Goal: Information Seeking & Learning: Compare options

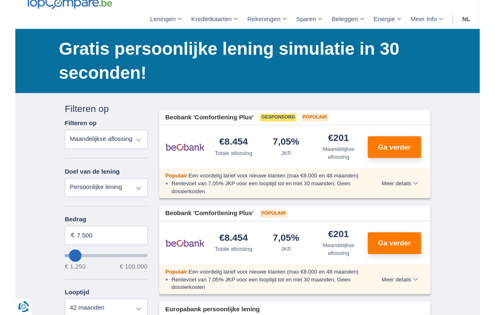
scroll to position [39, 0]
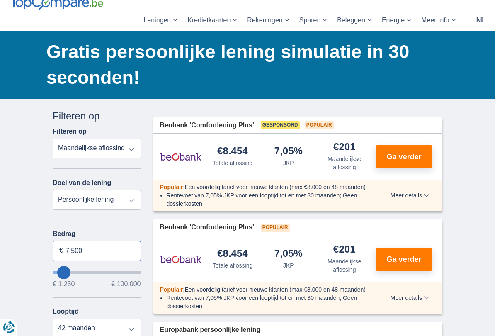
click at [85, 255] on input "7.500" at bounding box center [97, 251] width 88 height 20
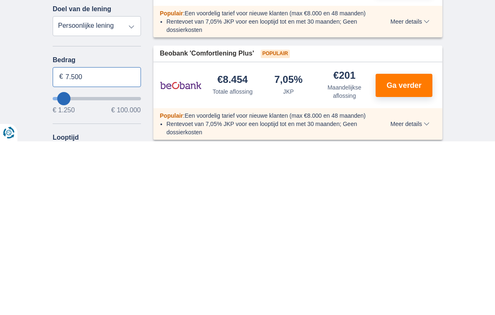
scroll to position [56, 0]
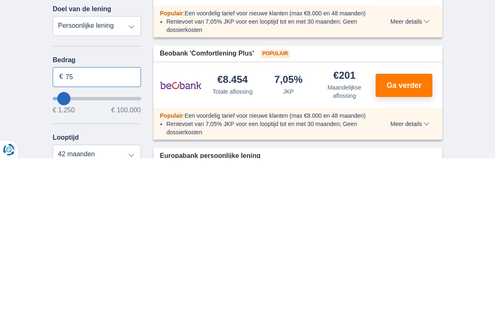
type input "7"
type input "25.000"
type input "25250"
select select "120"
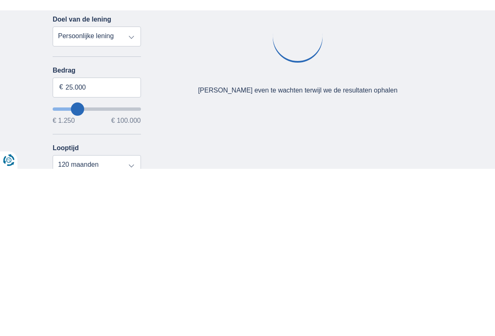
scroll to position [212, 0]
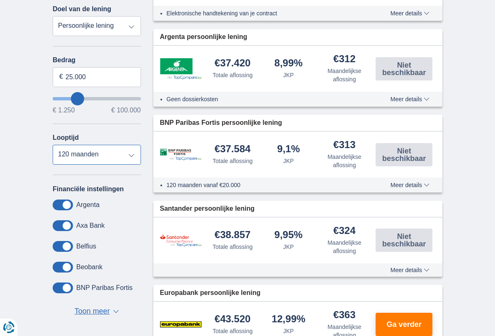
click at [131, 157] on select "12 maanden 18 maanden 24 maanden 30 maanden 36 maanden 42 maanden 48 maanden 60…" at bounding box center [97, 155] width 88 height 20
type input "25250"
select select "48"
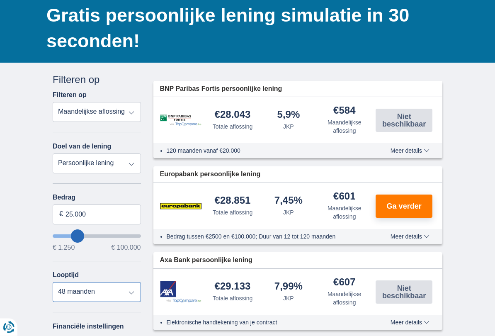
scroll to position [75, 0]
click at [465, 57] on div "Gratis persoonlijke lening simulatie in 30 seconden! Bespaar tot €3.800* Onze b…" at bounding box center [247, 28] width 495 height 68
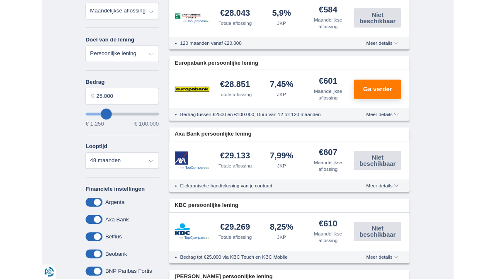
scroll to position [171, 0]
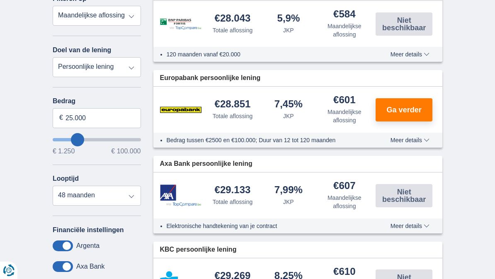
type input "24.250"
type input "24250"
select select "120"
type input "25.250"
type input "25250"
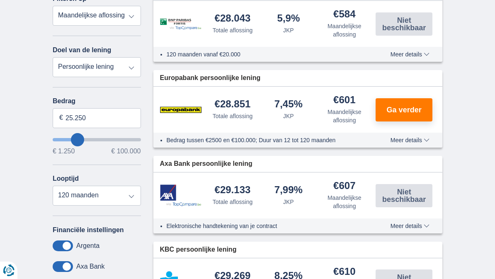
type input "26.250"
type input "26250"
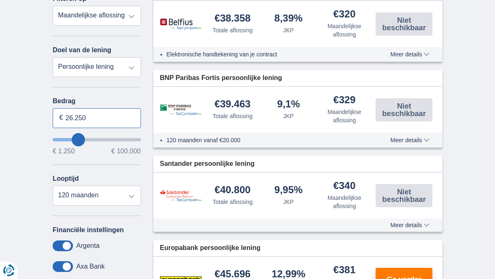
click at [94, 122] on input "26.250" at bounding box center [97, 118] width 88 height 20
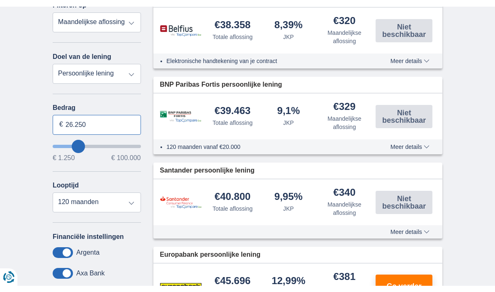
scroll to position [171, 0]
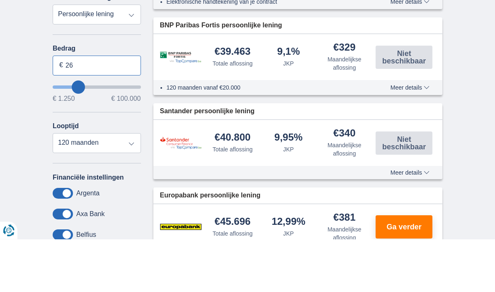
type input "2"
type input "30.000"
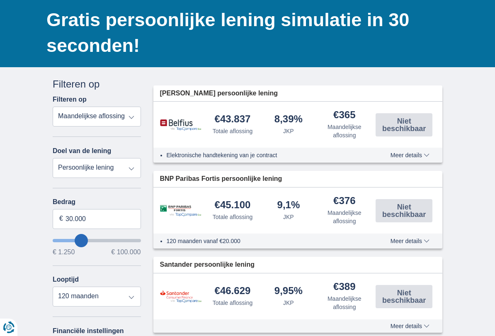
scroll to position [80, 0]
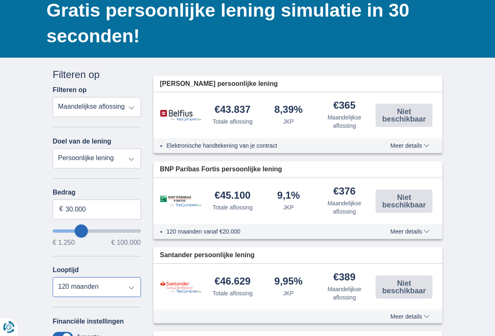
click at [126, 278] on select "12 maanden 18 maanden 24 maanden 30 maanden 36 maanden 42 maanden 48 maanden 60…" at bounding box center [97, 287] width 88 height 20
type input "30250"
select select "48"
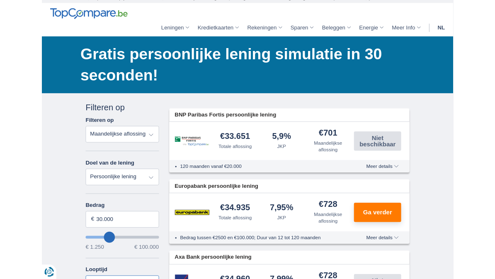
scroll to position [0, 0]
